Goal: Task Accomplishment & Management: Use online tool/utility

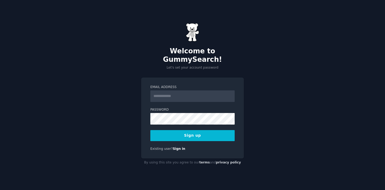
click at [172, 94] on input "Email Address" at bounding box center [192, 96] width 84 height 12
type input "**********"
click at [203, 146] on div "Existing user? Sign in" at bounding box center [192, 148] width 84 height 5
click at [203, 132] on button "Sign up" at bounding box center [192, 135] width 84 height 11
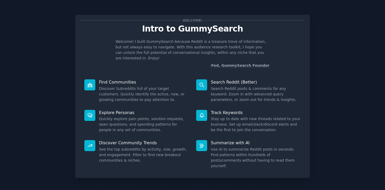
click at [356, 50] on div "Welcome! Intro to GummySearch Welcome! I built GummySearch because Reddit is a …" at bounding box center [192, 108] width 371 height 202
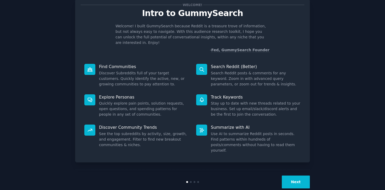
click at [292, 175] on button "Next" at bounding box center [296, 181] width 28 height 13
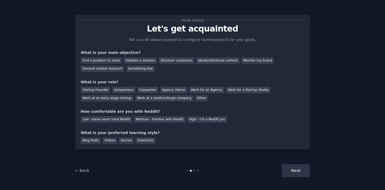
click at [294, 171] on div "Next" at bounding box center [271, 170] width 78 height 13
click at [163, 122] on div "Medium - Familiar with Reddit" at bounding box center [159, 119] width 51 height 7
click at [190, 116] on div "High - I'm a Reddit pro" at bounding box center [207, 119] width 40 height 7
click at [166, 120] on div "Medium - Familiar with Reddit" at bounding box center [159, 119] width 51 height 7
click at [192, 114] on div "Low - Have never tried Reddit Medium - Familiar with Reddit High - I'm a Reddit…" at bounding box center [193, 118] width 224 height 8
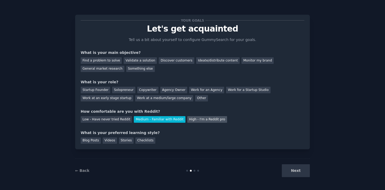
click at [192, 119] on div "High - I'm a Reddit pro" at bounding box center [207, 119] width 40 height 7
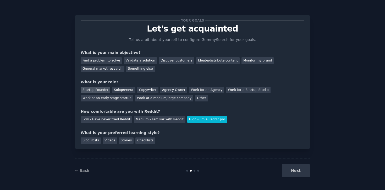
click at [95, 87] on div "Startup Founder" at bounding box center [96, 90] width 30 height 7
click at [162, 59] on div "Discover customers" at bounding box center [176, 60] width 35 height 7
click at [260, 56] on div "Find a problem to solve Validate a solution Discover customers Ideate/distribut…" at bounding box center [193, 63] width 224 height 17
click at [254, 58] on div "Monitor my brand" at bounding box center [258, 60] width 32 height 7
click at [98, 67] on div "General market research" at bounding box center [103, 69] width 44 height 7
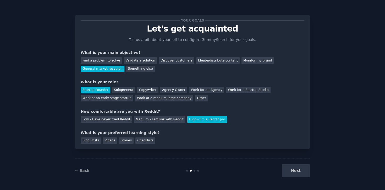
click at [286, 167] on div "Next" at bounding box center [271, 170] width 78 height 13
click at [97, 139] on div "Blog Posts" at bounding box center [91, 140] width 20 height 7
click at [106, 140] on div "Videos" at bounding box center [110, 140] width 14 height 7
click at [293, 177] on div "← Back Next" at bounding box center [192, 170] width 235 height 24
click at [293, 171] on button "Next" at bounding box center [296, 170] width 28 height 13
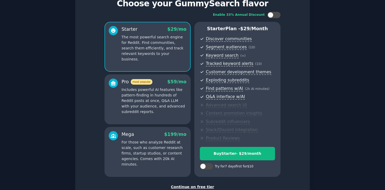
scroll to position [62, 0]
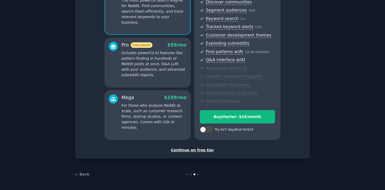
click at [198, 150] on div "Continue on free tier" at bounding box center [193, 150] width 224 height 6
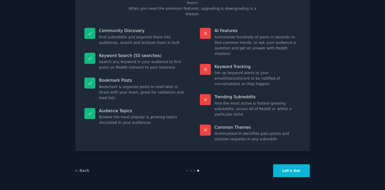
scroll to position [15, 0]
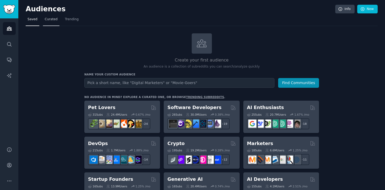
click at [43, 19] on link "Curated" at bounding box center [51, 20] width 17 height 11
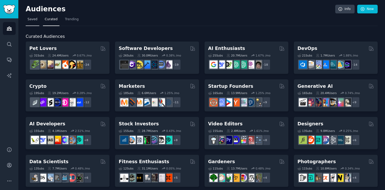
click at [33, 21] on span "Saved" at bounding box center [33, 19] width 10 height 5
